Goal: Task Accomplishment & Management: Use online tool/utility

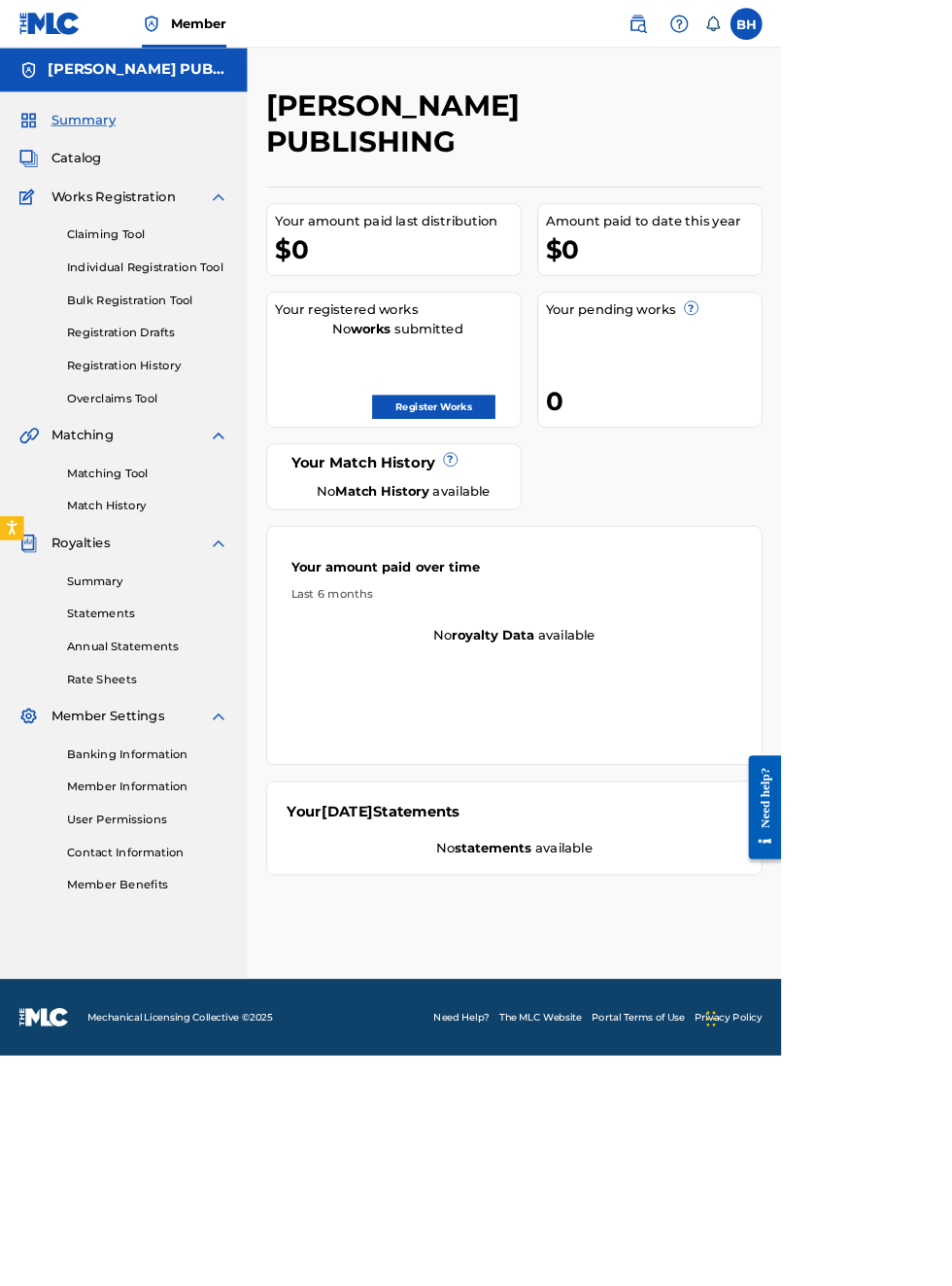
click at [603, 481] on link "Register Works" at bounding box center [529, 495] width 149 height 29
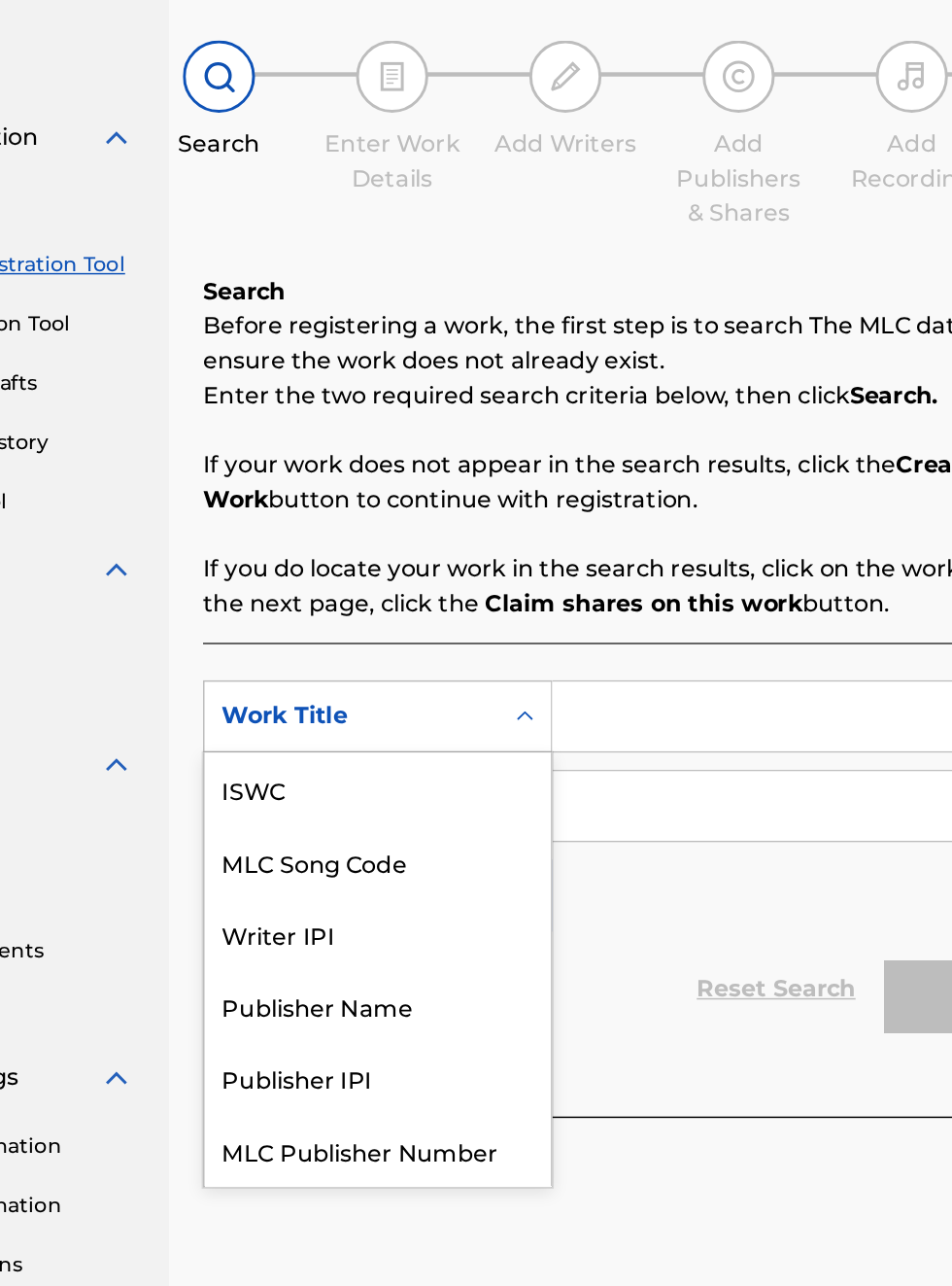
scroll to position [49, 0]
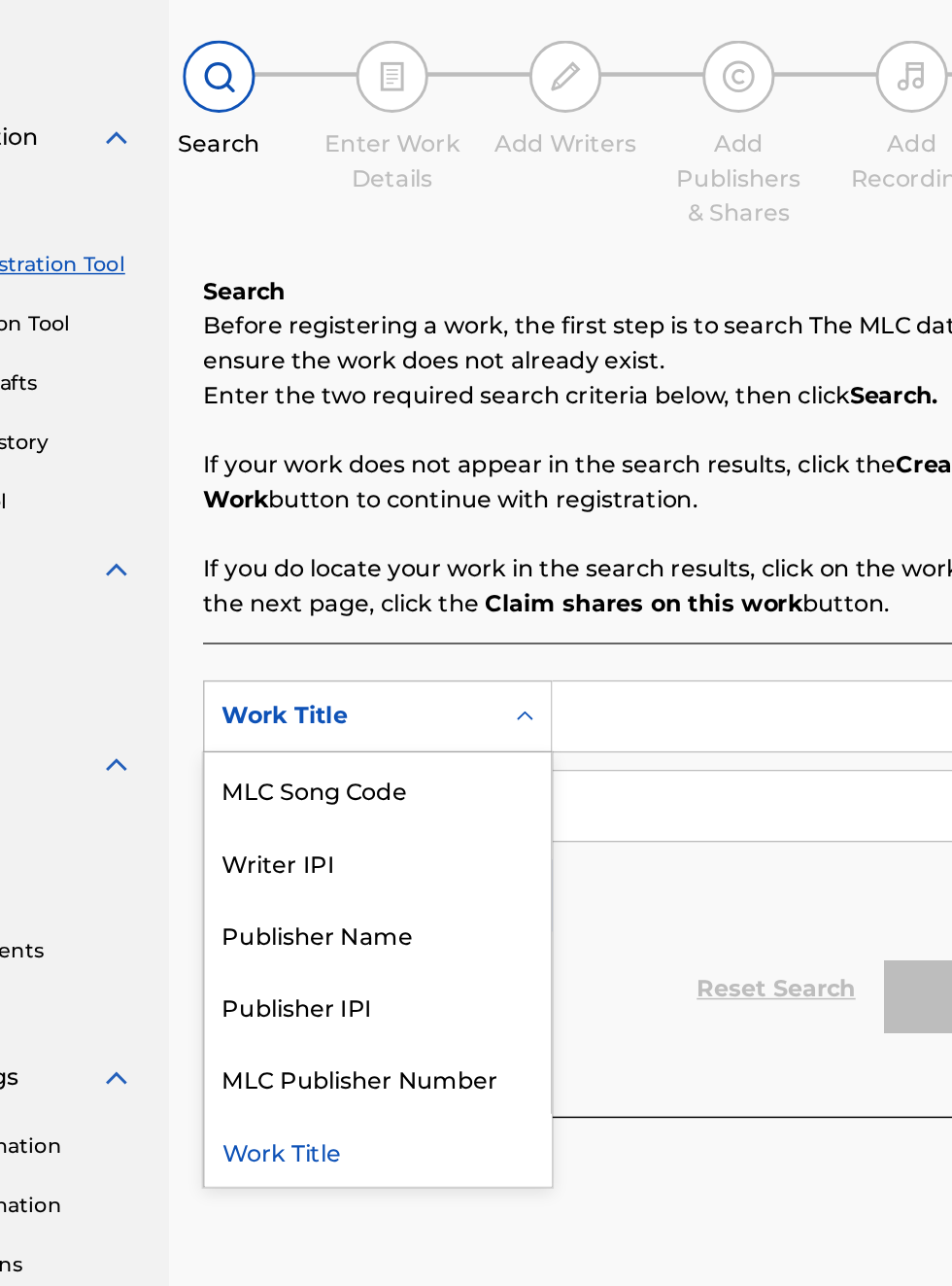
click at [461, 780] on div "Publisher Name" at bounding box center [442, 775] width 233 height 49
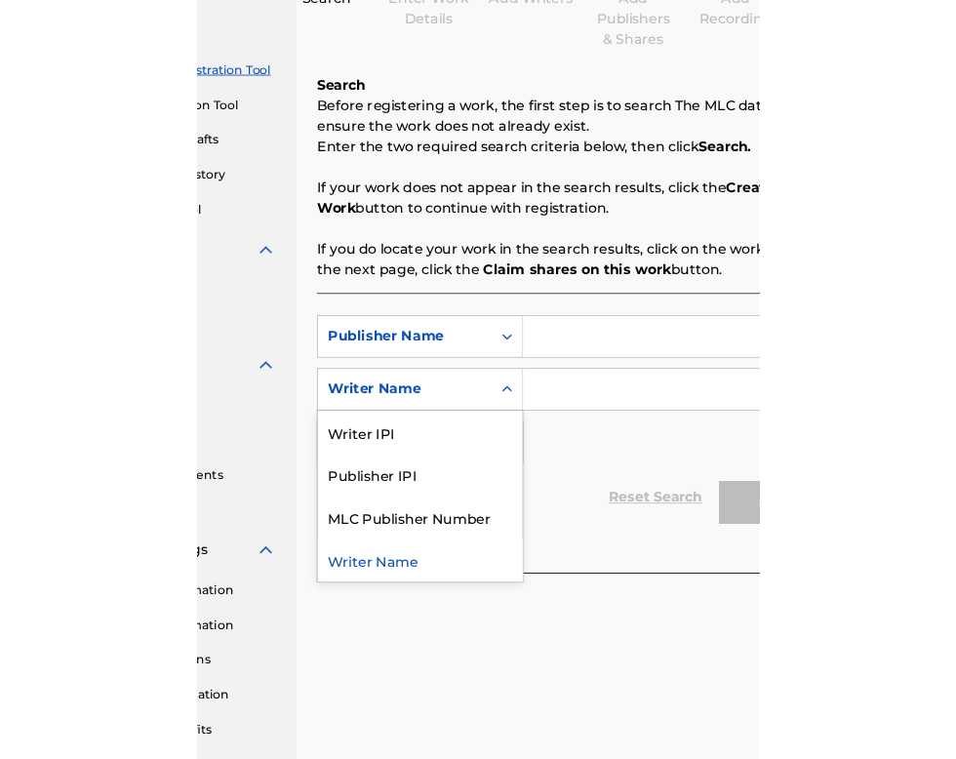
scroll to position [247, 188]
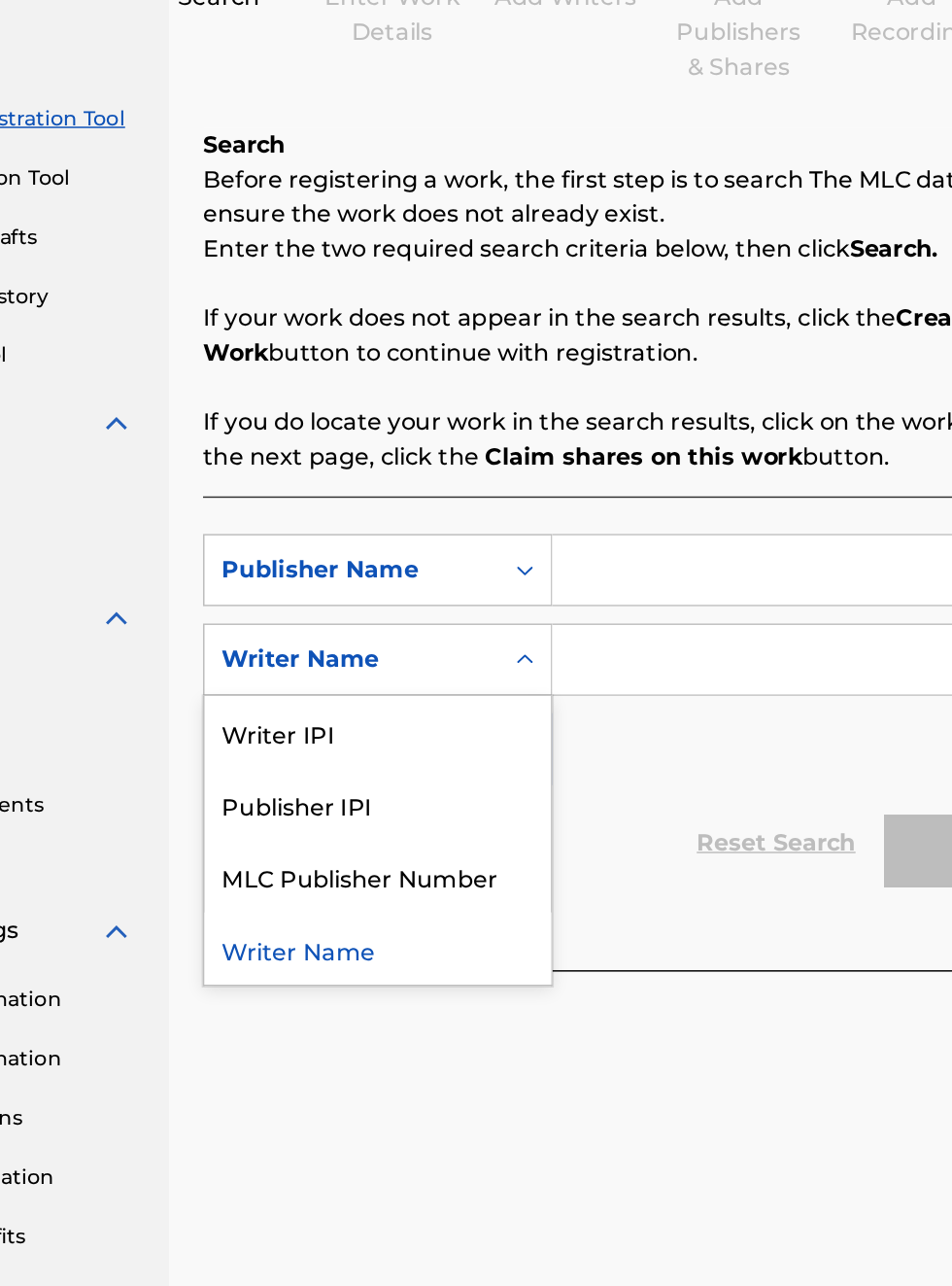
click at [411, 792] on div "Publisher IPI" at bounding box center [442, 787] width 233 height 49
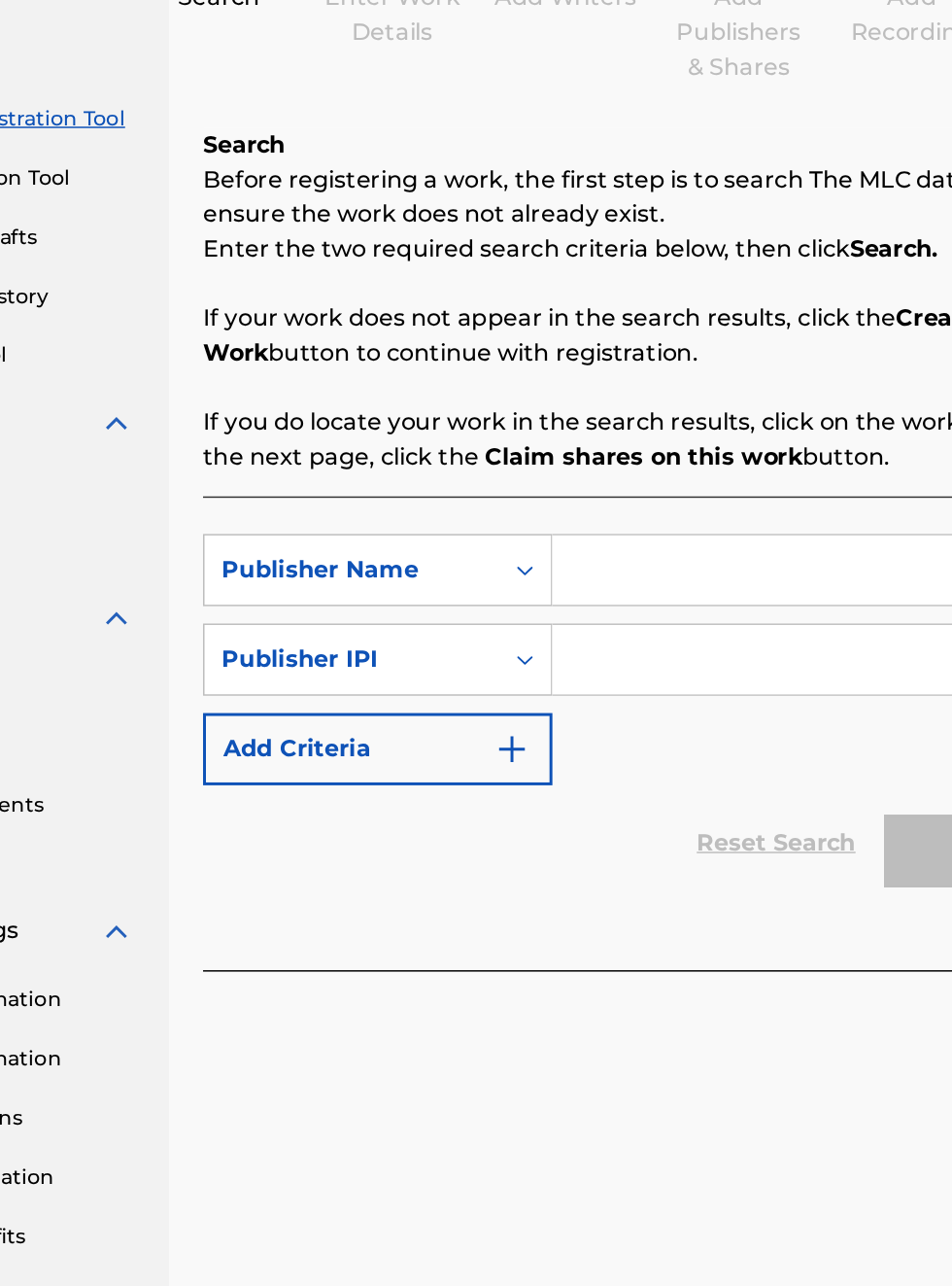
click at [664, 640] on input "Search Form" at bounding box center [744, 630] width 368 height 47
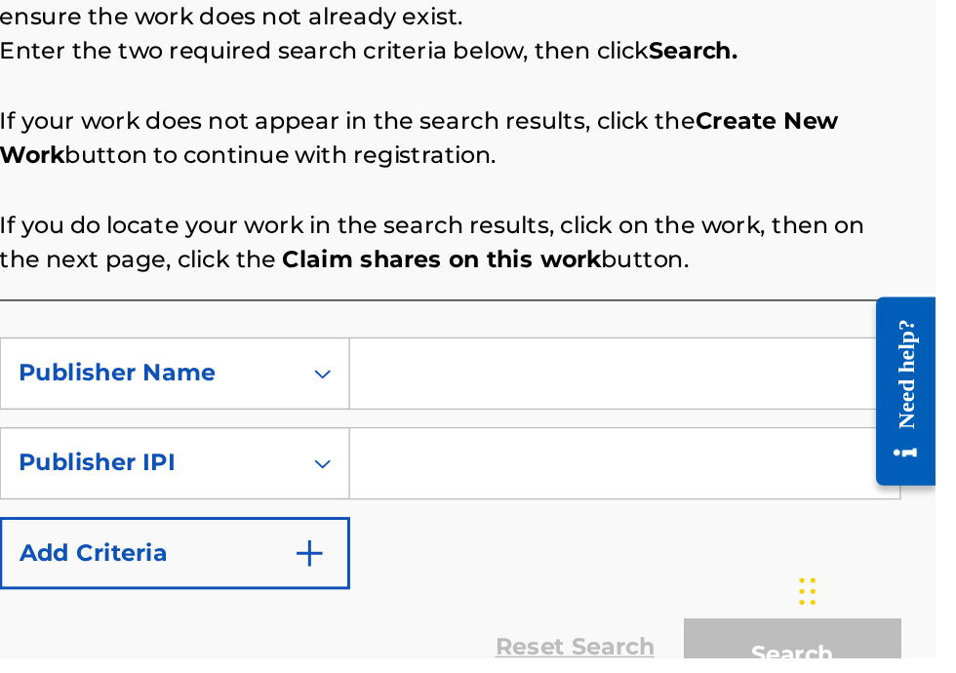
scroll to position [230, 326]
type input "[PERSON_NAME]"
click at [640, 545] on input "Search Form" at bounding box center [747, 542] width 370 height 47
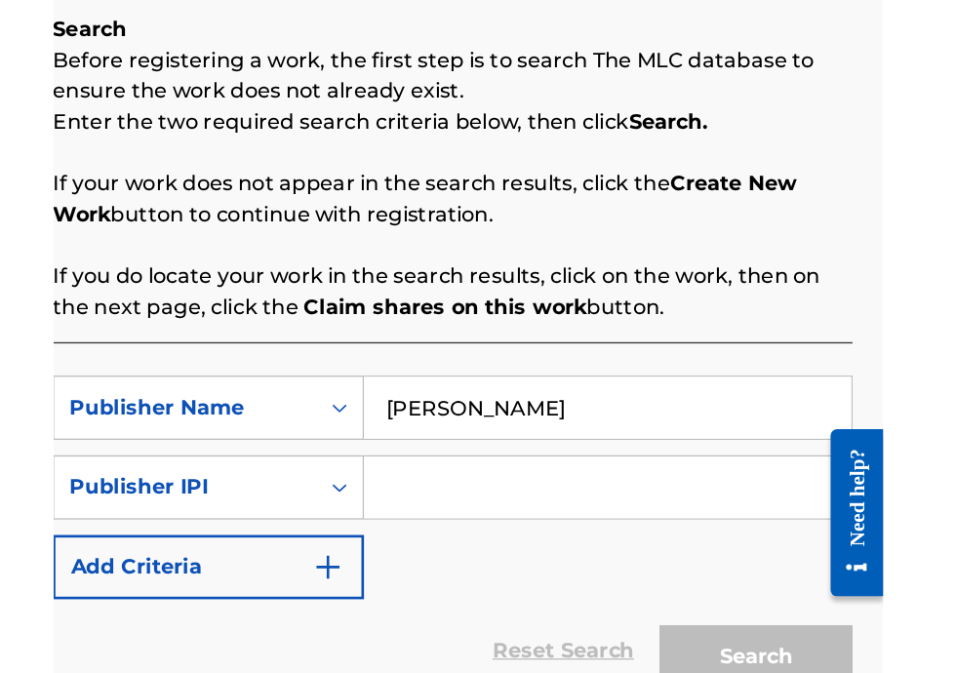
scroll to position [173, 326]
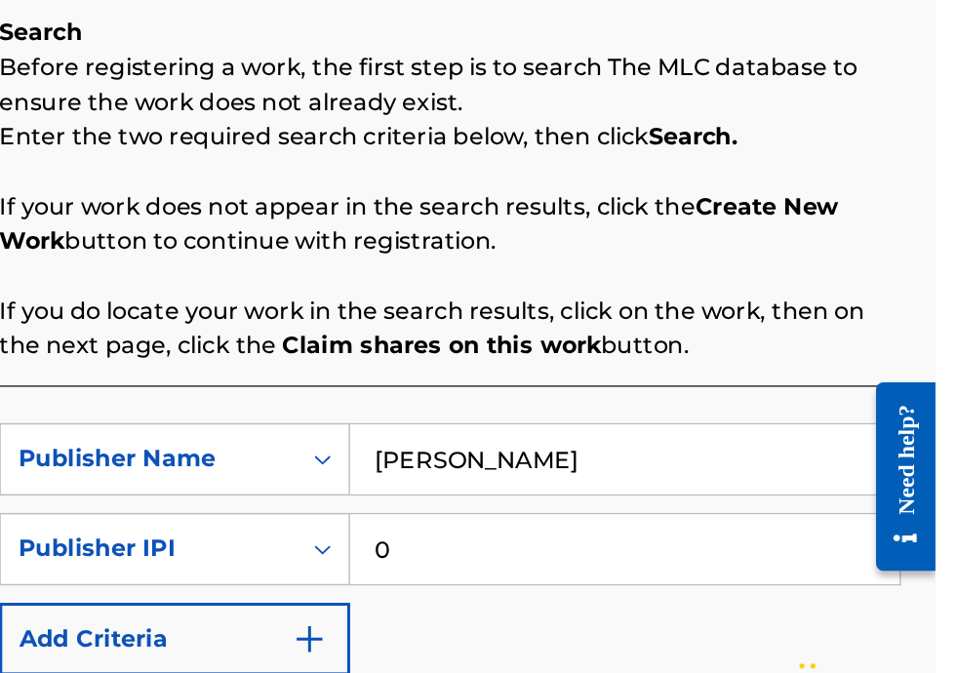
type input "00340604990"
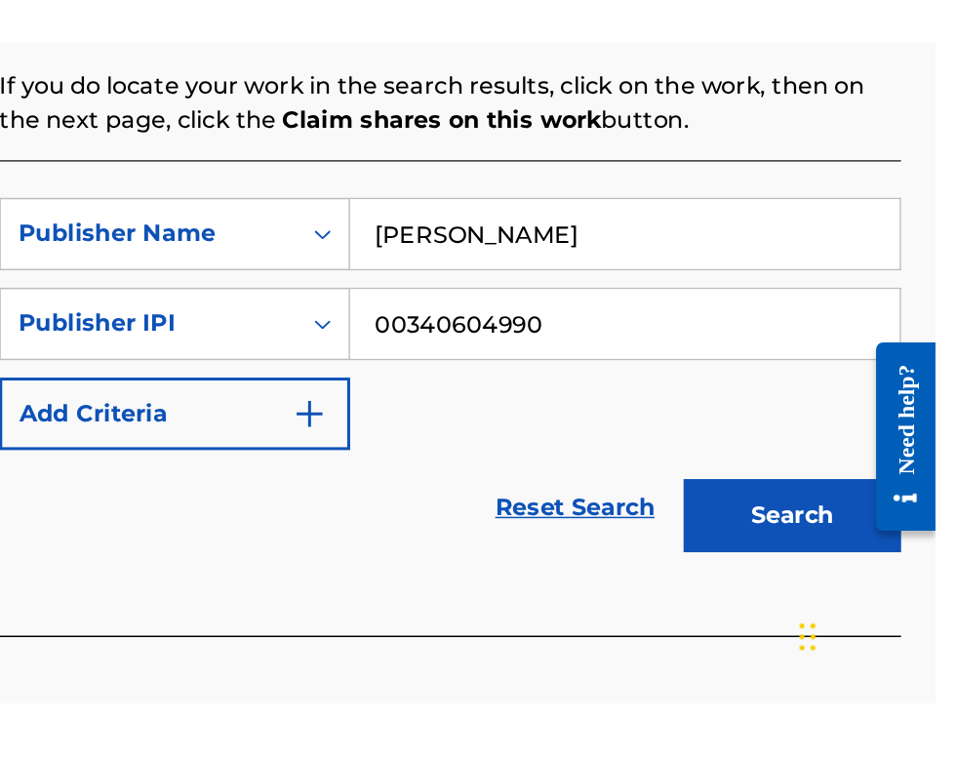
scroll to position [0, 0]
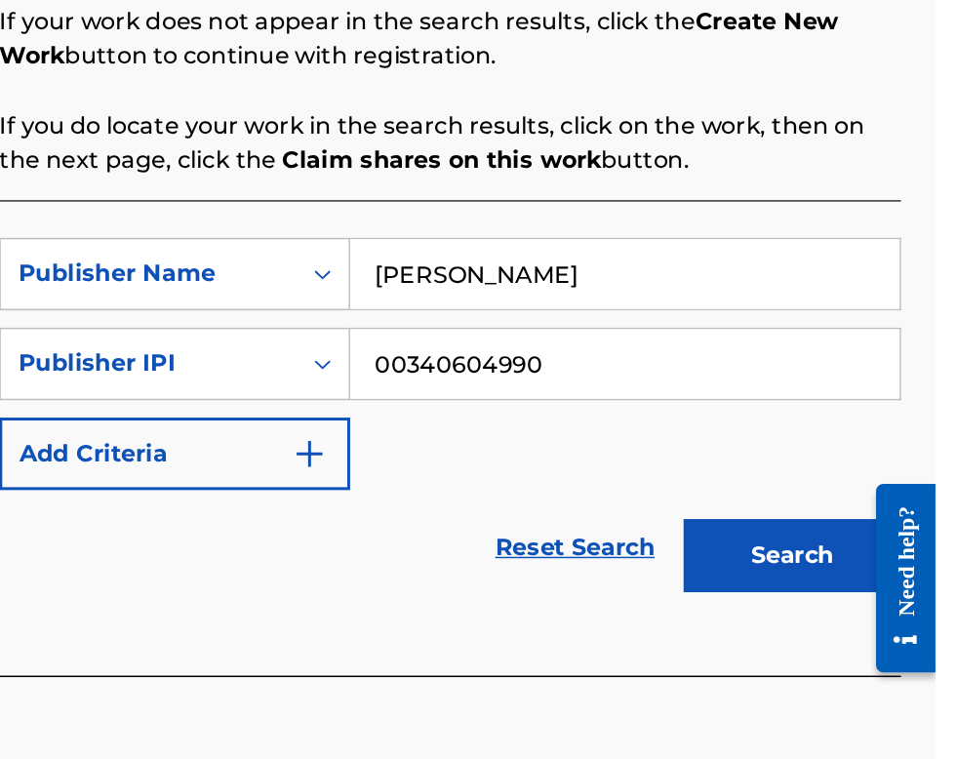
click at [877, 554] on button "Search" at bounding box center [859, 546] width 146 height 49
